Goal: Task Accomplishment & Management: Use online tool/utility

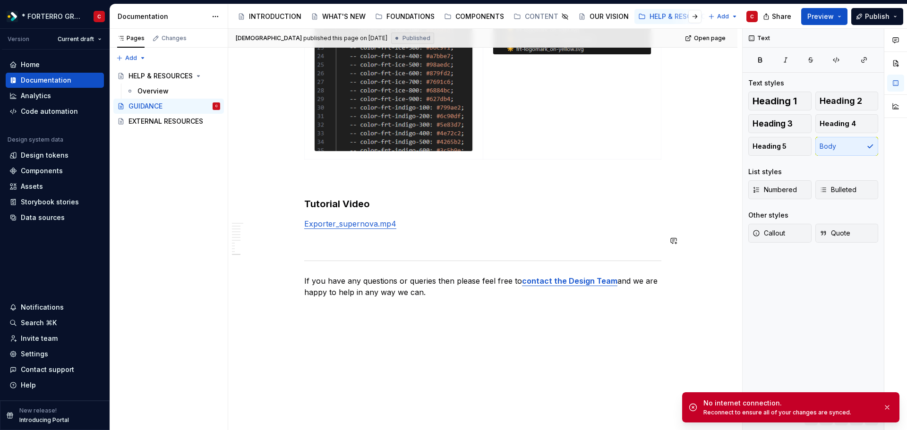
scroll to position [250, 0]
click at [416, 222] on p "Exporter_supernova.mp4" at bounding box center [482, 223] width 357 height 11
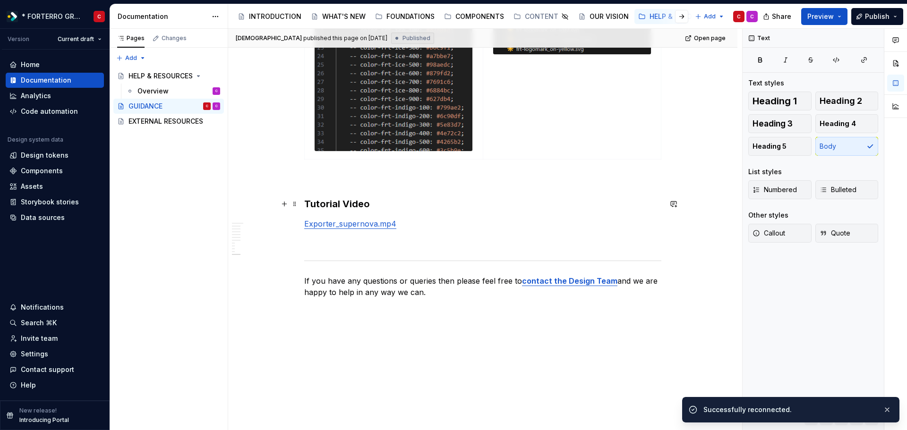
click at [390, 200] on h3 "Tutorial Video" at bounding box center [482, 203] width 357 height 13
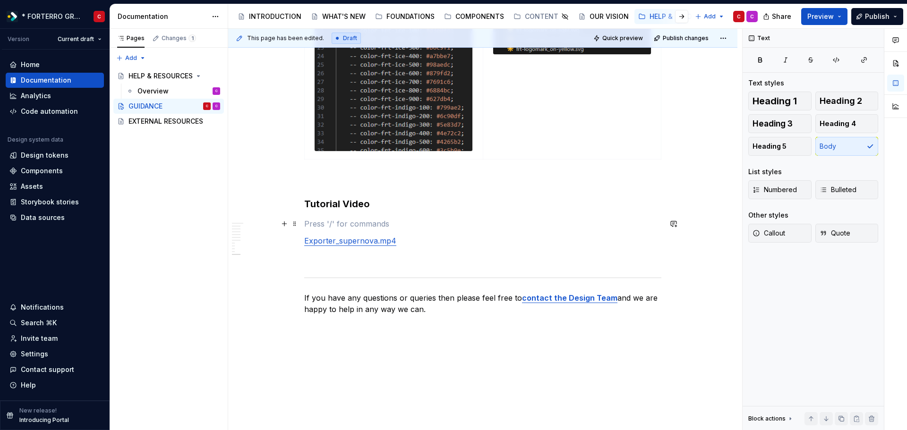
type textarea "*"
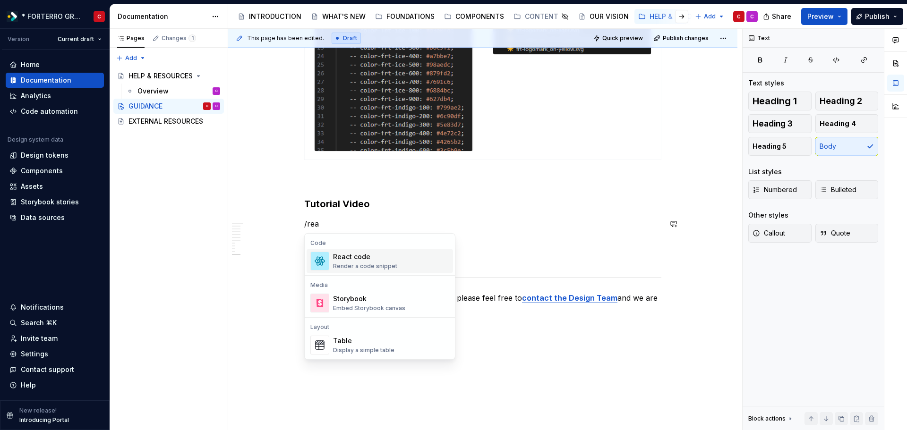
click at [363, 258] on div "React code" at bounding box center [365, 256] width 64 height 9
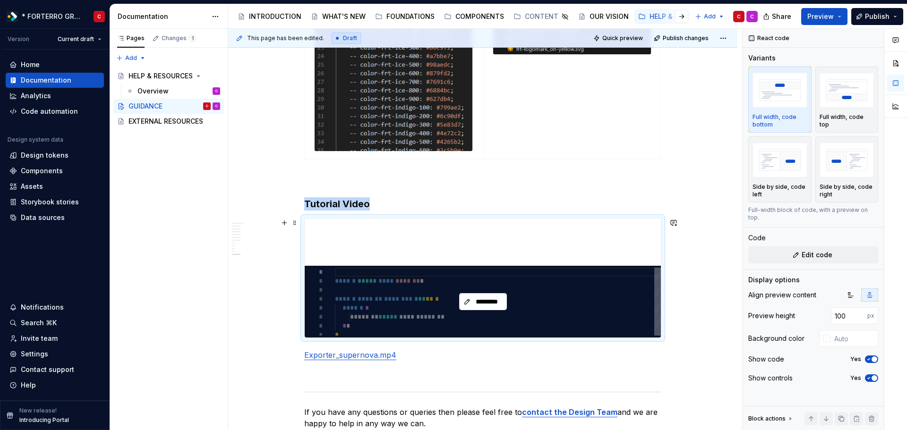
click at [458, 304] on div "*********" at bounding box center [483, 302] width 356 height 72
click at [463, 304] on button "*********" at bounding box center [483, 301] width 48 height 17
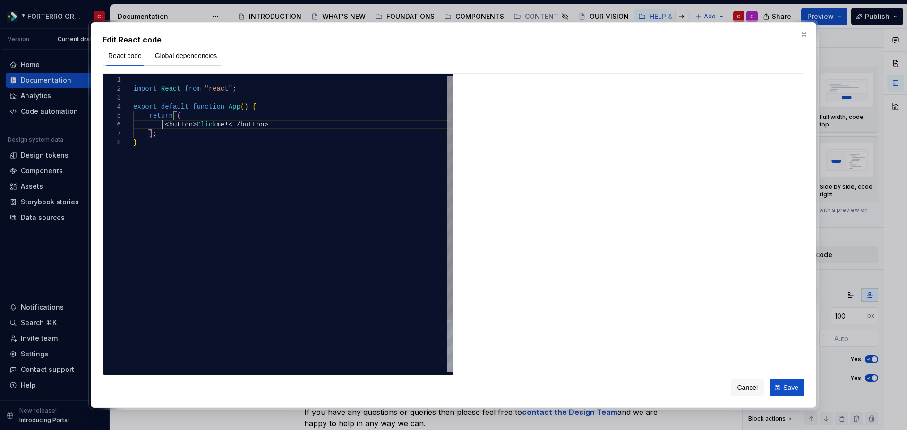
scroll to position [0, 3]
drag, startPoint x: 162, startPoint y: 123, endPoint x: 283, endPoint y: 122, distance: 120.9
click at [283, 122] on div "import React from "react" ; export default function App ( ) { return ( < button…" at bounding box center [293, 256] width 320 height 360
type textarea "**********"
click at [157, 367] on div at bounding box center [171, 370] width 77 height 6
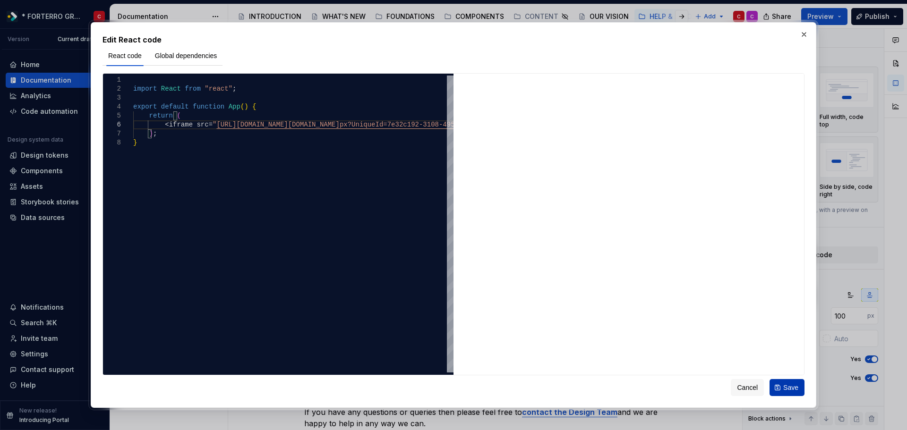
click at [788, 394] on button "Save" at bounding box center [786, 387] width 35 height 17
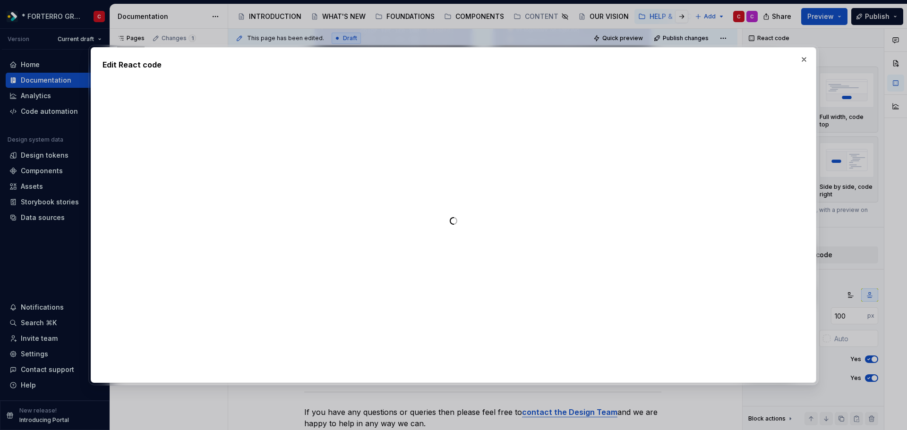
type textarea "*"
type textarea "**********"
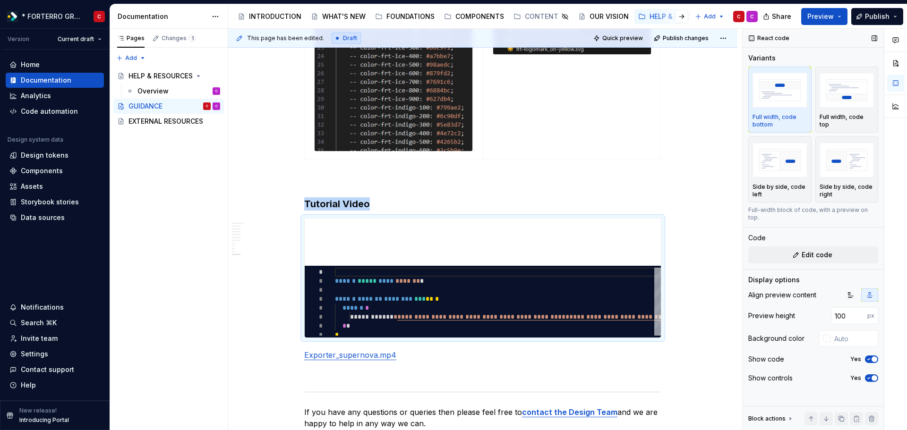
click at [870, 357] on icon "button" at bounding box center [869, 360] width 8 height 6
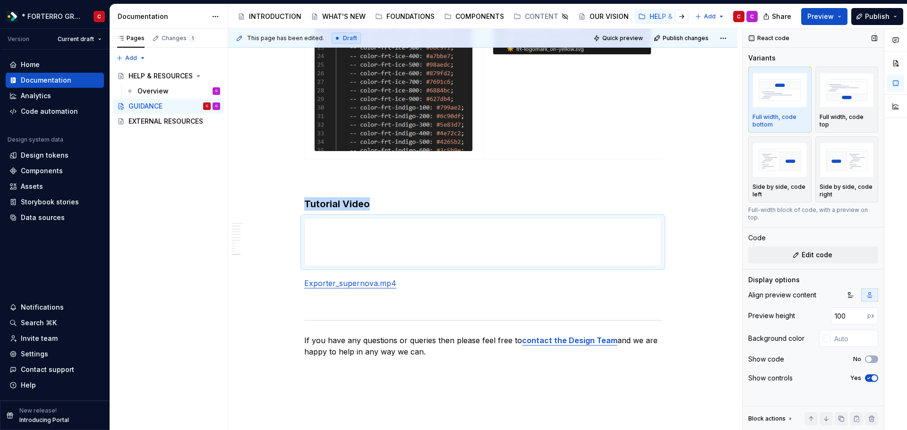
click at [873, 375] on span "button" at bounding box center [874, 378] width 6 height 6
click at [296, 282] on span at bounding box center [295, 283] width 8 height 13
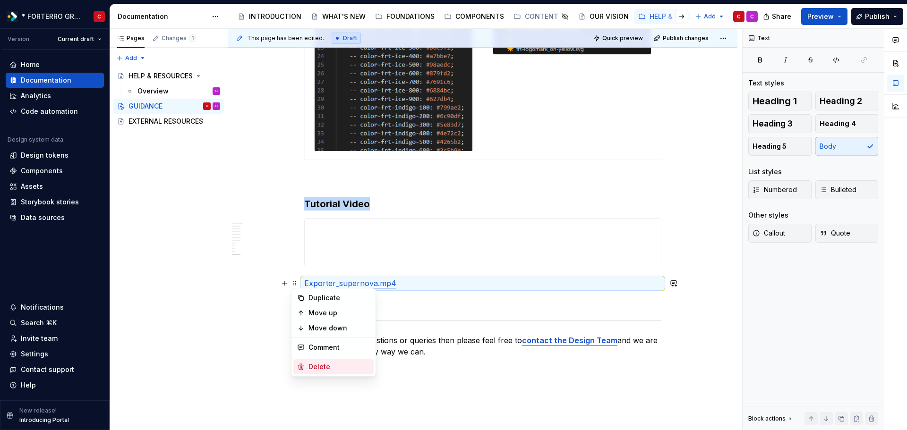
click at [319, 364] on div "Delete" at bounding box center [338, 366] width 61 height 9
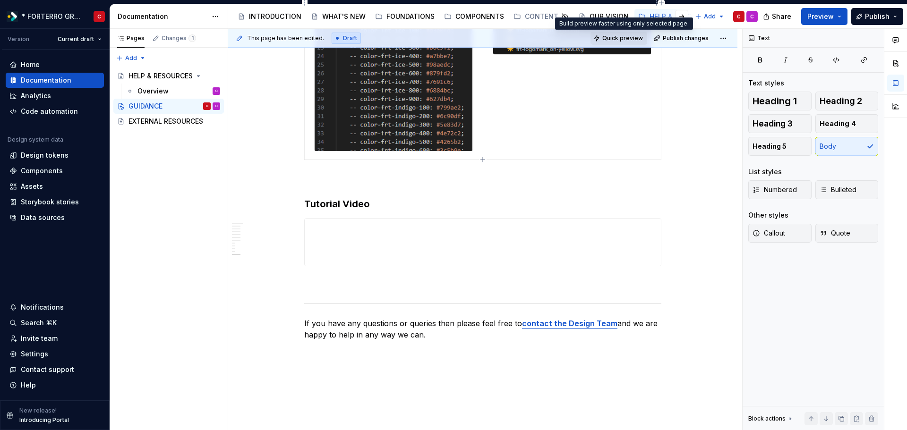
click at [623, 40] on span "Quick preview" at bounding box center [622, 38] width 41 height 8
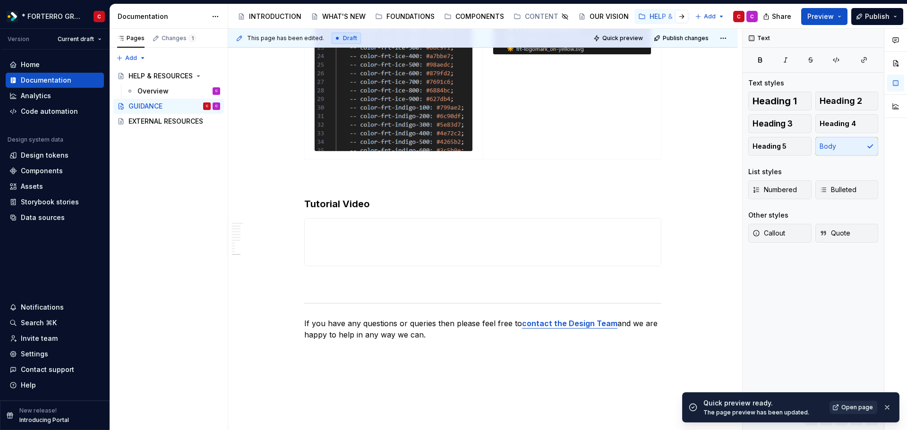
click at [845, 409] on span "Open page" at bounding box center [857, 408] width 32 height 8
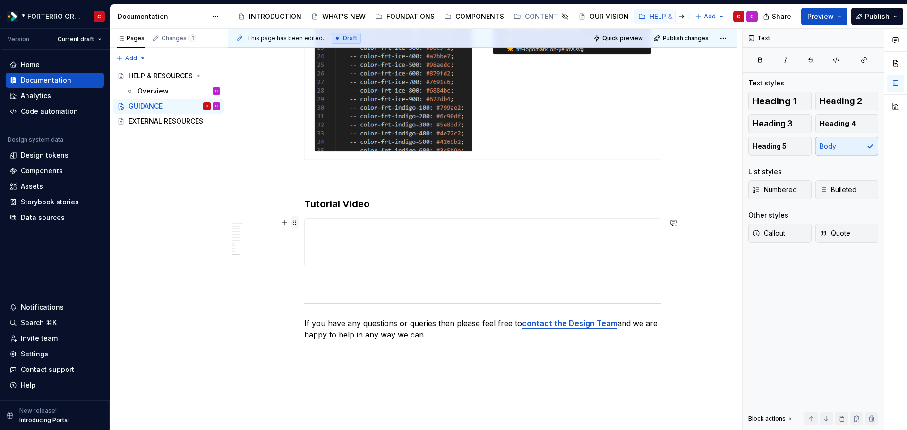
click at [292, 226] on span at bounding box center [295, 222] width 8 height 13
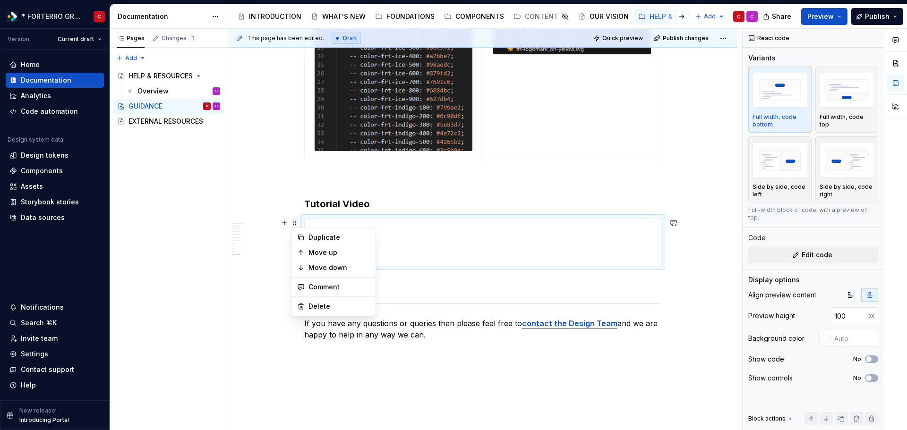
type textarea "*"
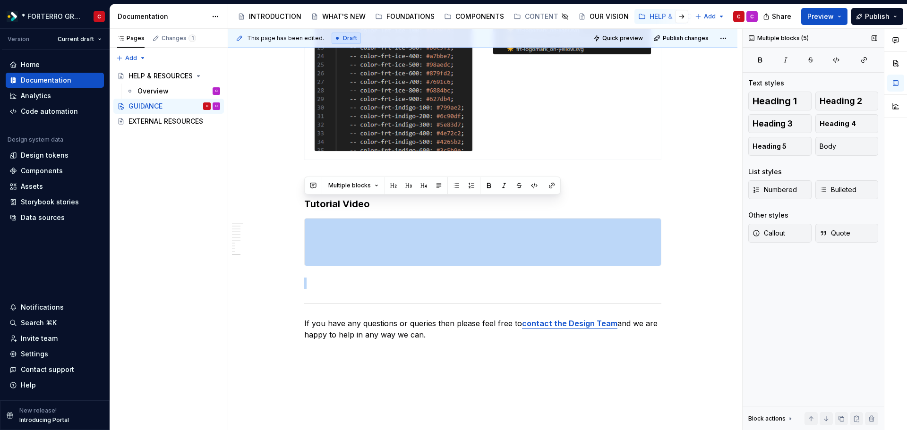
drag, startPoint x: 848, startPoint y: 307, endPoint x: 829, endPoint y: 306, distance: 18.9
click at [296, 219] on span at bounding box center [295, 222] width 8 height 13
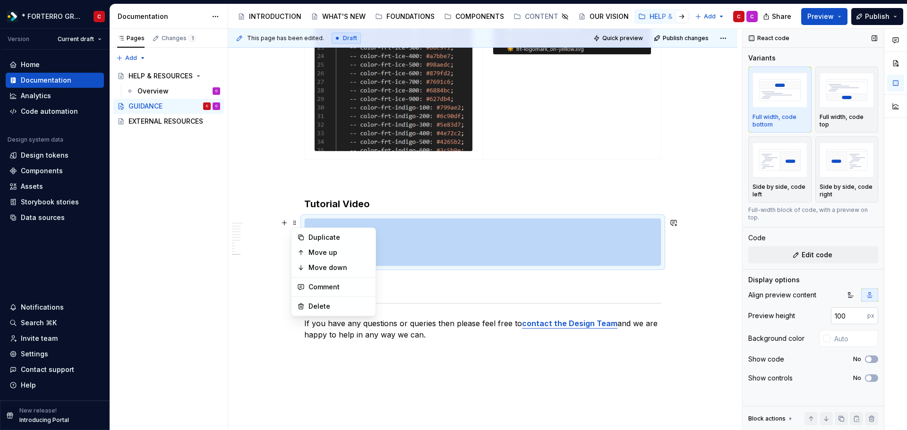
click at [853, 307] on input "100" at bounding box center [849, 315] width 36 height 17
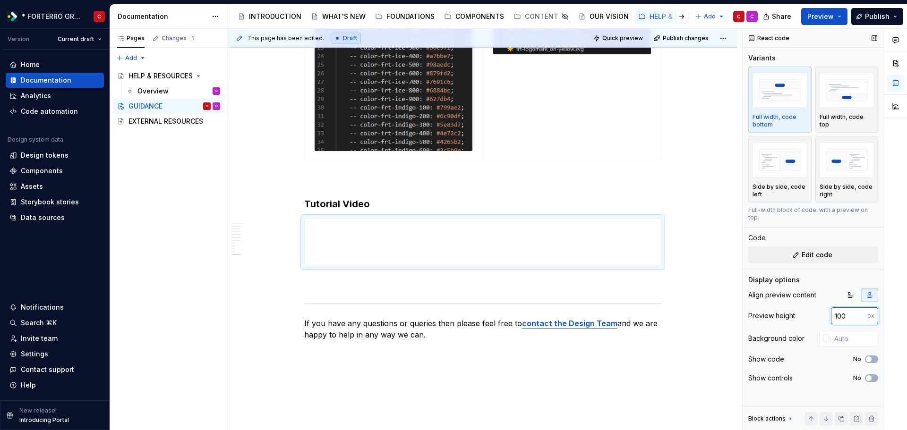
drag, startPoint x: 853, startPoint y: 306, endPoint x: 834, endPoint y: 305, distance: 19.4
click at [834, 307] on input "100" at bounding box center [849, 315] width 36 height 17
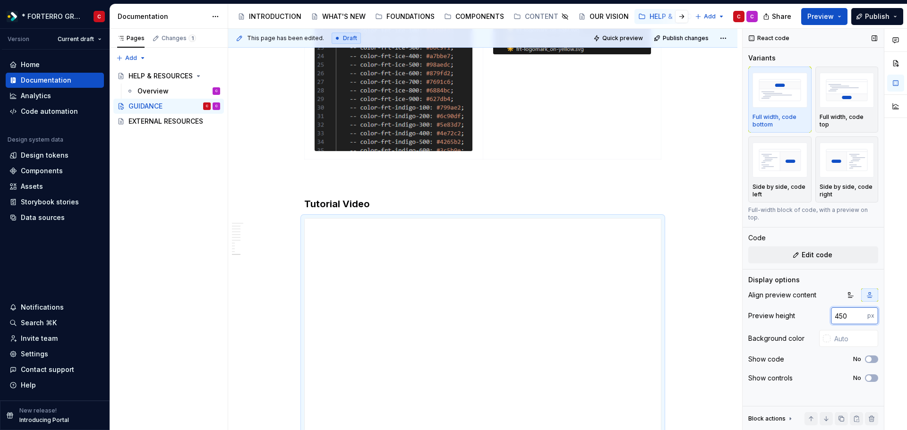
click at [838, 307] on input "450" at bounding box center [849, 315] width 36 height 17
click at [842, 307] on input "350" at bounding box center [849, 315] width 36 height 17
click at [843, 309] on input "360" at bounding box center [849, 315] width 36 height 17
type input "370"
click at [799, 307] on div "Preview height 370 px" at bounding box center [813, 315] width 130 height 17
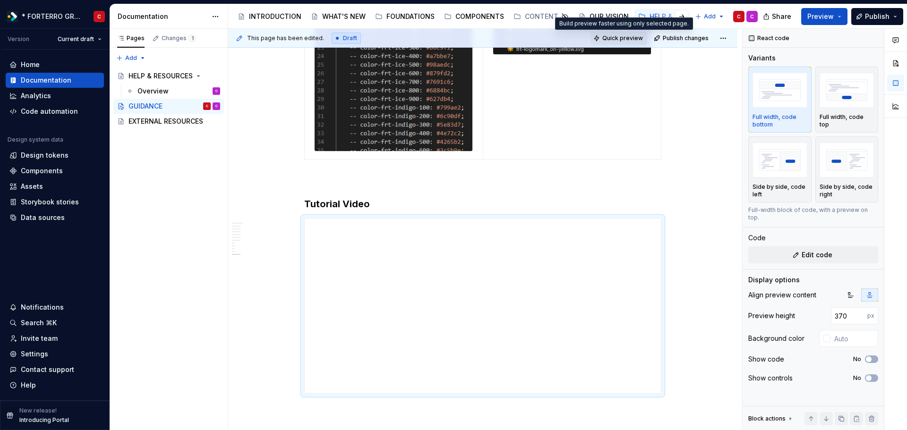
click at [606, 38] on span "Quick preview" at bounding box center [622, 38] width 41 height 8
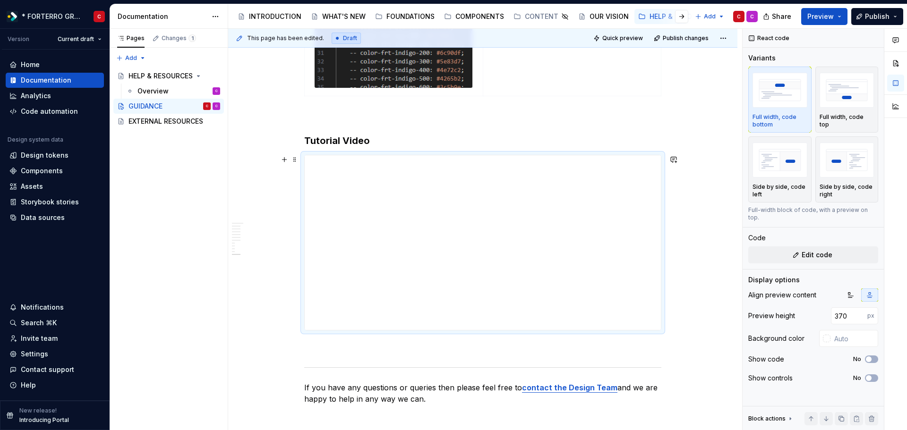
scroll to position [2589, 0]
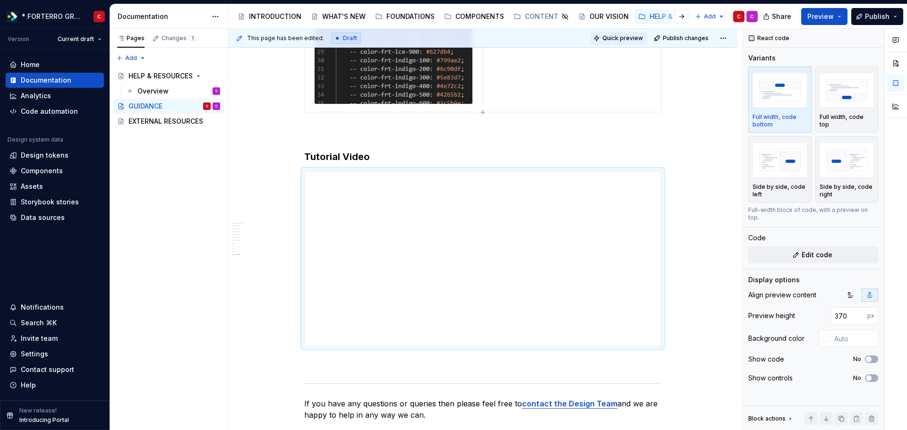
click at [623, 43] on button "Quick preview" at bounding box center [618, 38] width 57 height 13
type textarea "*"
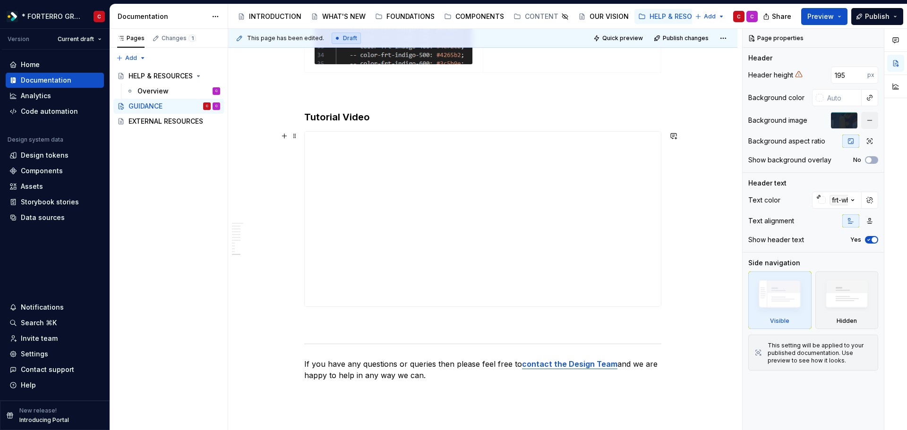
scroll to position [2595, 0]
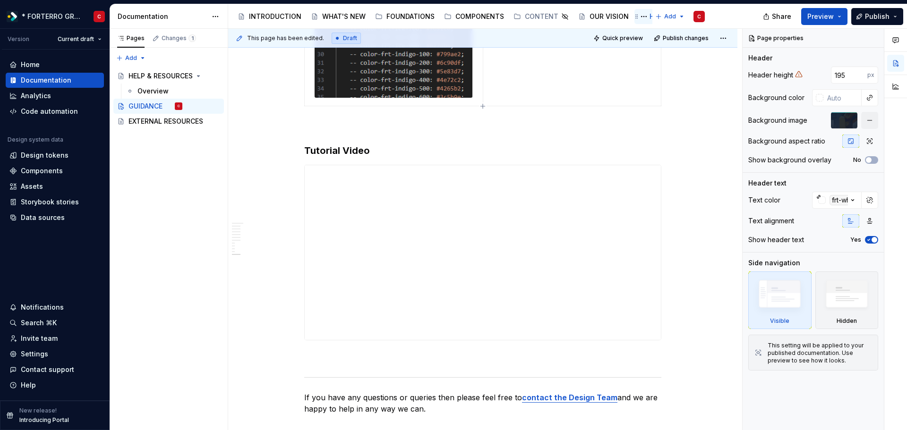
type textarea "*"
